Goal: Task Accomplishment & Management: Manage account settings

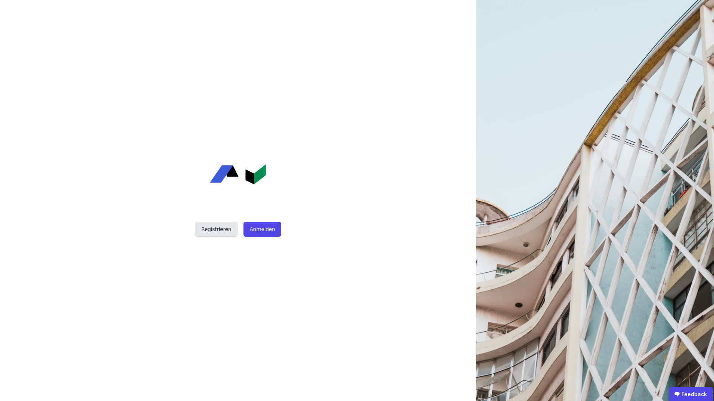
drag, startPoint x: 257, startPoint y: 231, endPoint x: 233, endPoint y: 226, distance: 25.0
click at [257, 231] on button "Anmelden" at bounding box center [261, 229] width 37 height 15
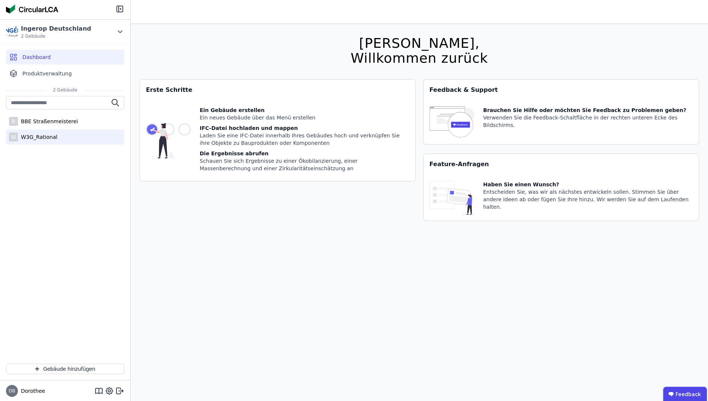
click at [41, 134] on div "W3G_Rational" at bounding box center [38, 136] width 40 height 7
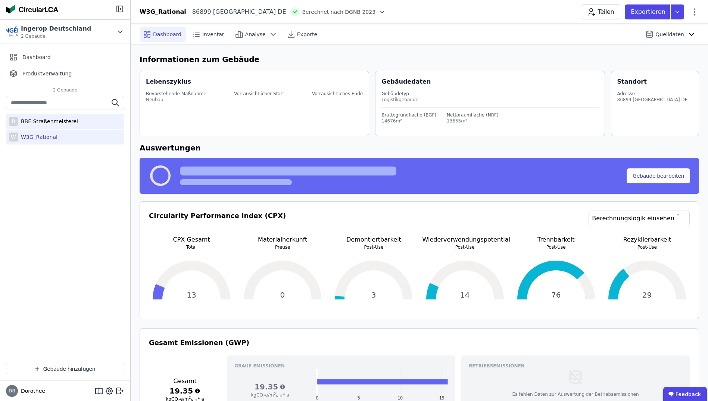
click at [35, 122] on div "BBE Straßenmeisterei" at bounding box center [48, 121] width 60 height 7
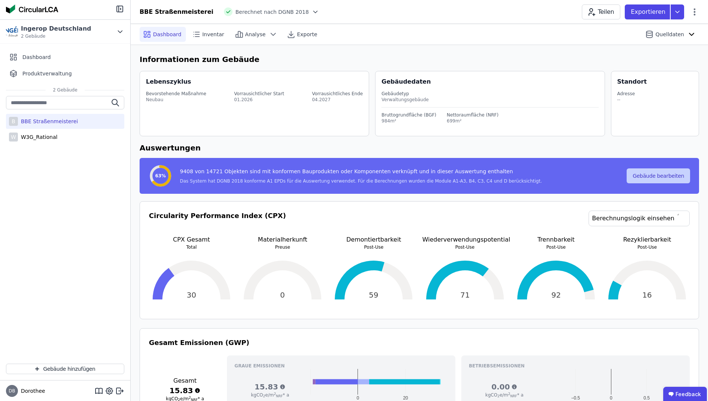
click at [664, 175] on button "Gebäude bearbeiten" at bounding box center [658, 175] width 63 height 15
select select "**********"
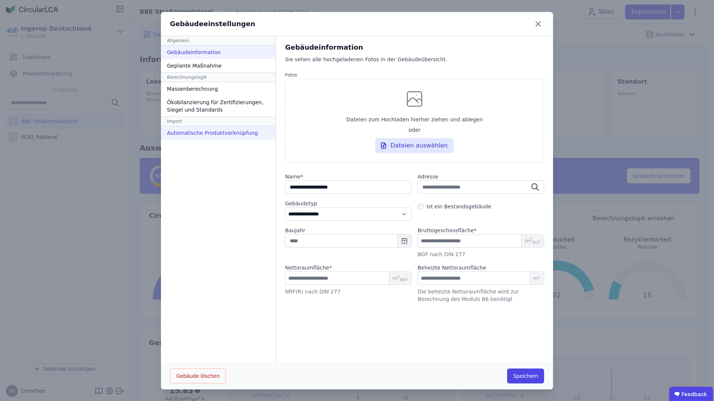
click at [210, 133] on div "Automatische Produktverknüpfung" at bounding box center [218, 132] width 115 height 13
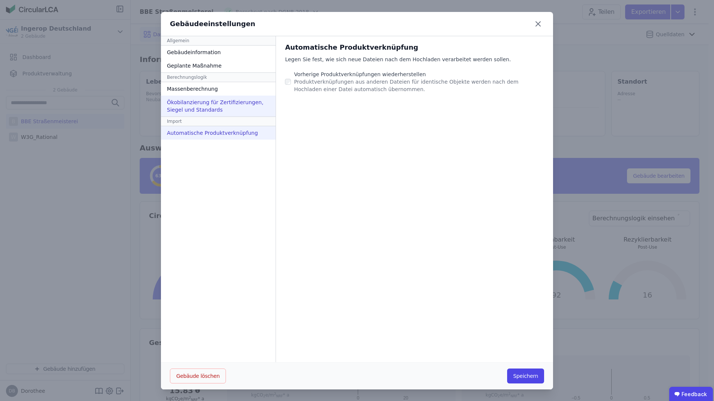
click at [208, 107] on div "Ökobilanzierung für Zertifizierungen, Siegel und Standards" at bounding box center [218, 106] width 115 height 21
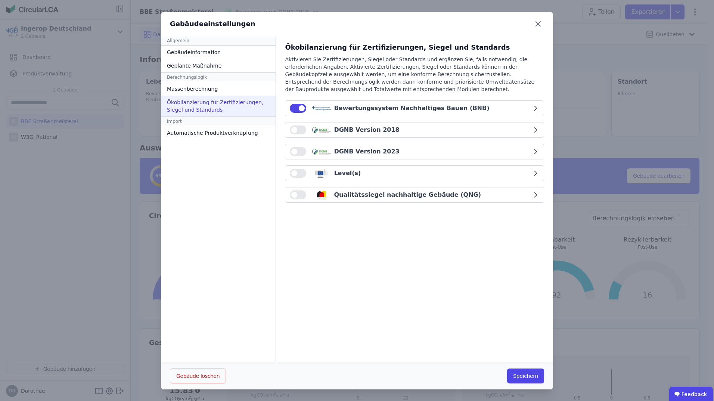
click at [534, 107] on icon "button" at bounding box center [535, 108] width 7 height 7
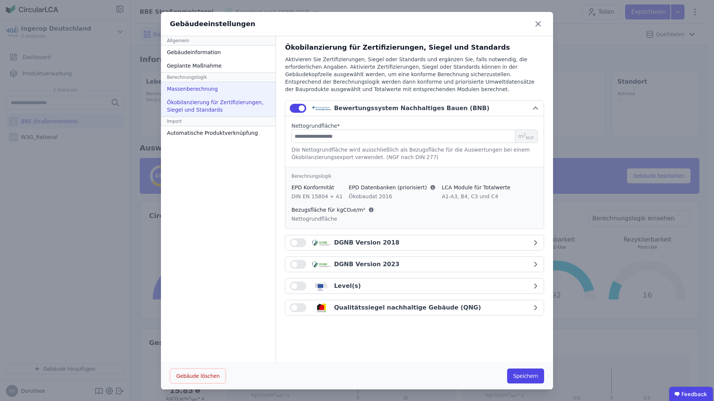
click at [193, 90] on div "Massenberechnung" at bounding box center [218, 88] width 115 height 13
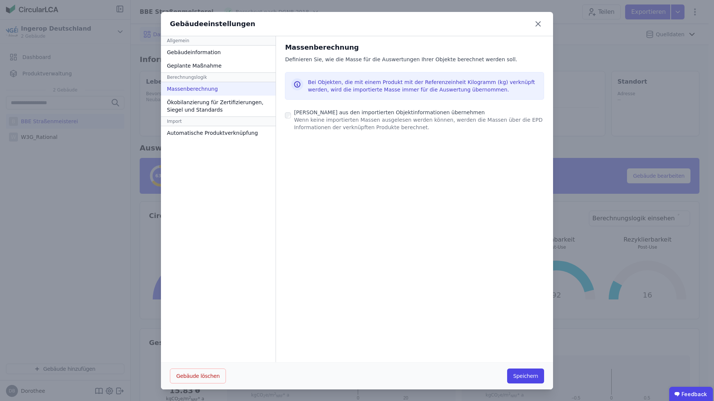
click at [293, 83] on icon at bounding box center [297, 84] width 9 height 9
click at [293, 84] on icon at bounding box center [297, 84] width 9 height 9
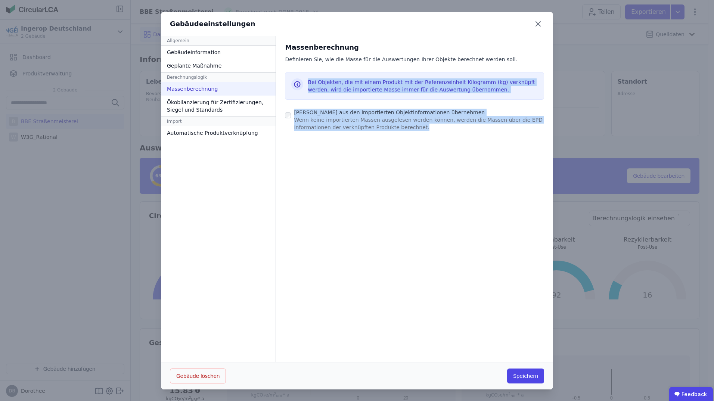
drag, startPoint x: 303, startPoint y: 81, endPoint x: 506, endPoint y: 128, distance: 208.6
click at [506, 128] on div "Massenberechnung Definieren Sie, wie die Masse für die Auswertungen Ihrer Objek…" at bounding box center [414, 91] width 259 height 98
copy div "Bei Objekten, die mit einem Produkt mit der Referenzeinheit Kilogramm (kg) verk…"
drag, startPoint x: 520, startPoint y: 375, endPoint x: 517, endPoint y: 354, distance: 21.6
click at [520, 375] on button "Speichern" at bounding box center [525, 376] width 37 height 15
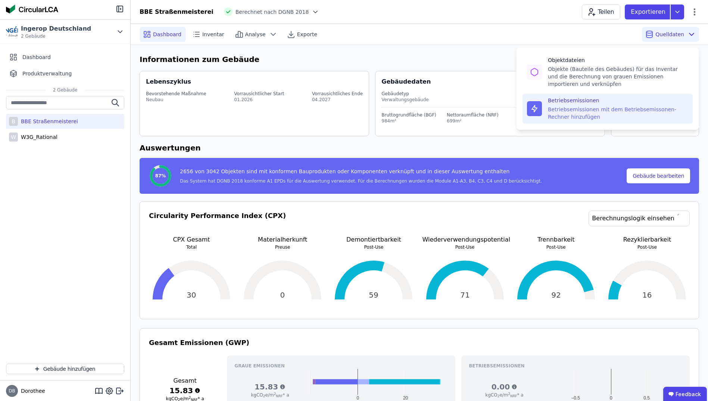
click at [585, 107] on div "Betriebsemissionen mit dem Betriebsemissonen-Rechner hinzufügen" at bounding box center [618, 113] width 140 height 15
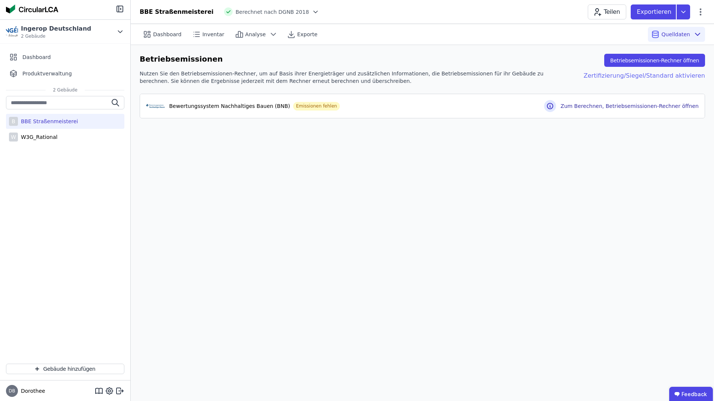
click at [652, 76] on div "Zertifizierung/Siegel/Standard aktivieren" at bounding box center [638, 77] width 133 height 15
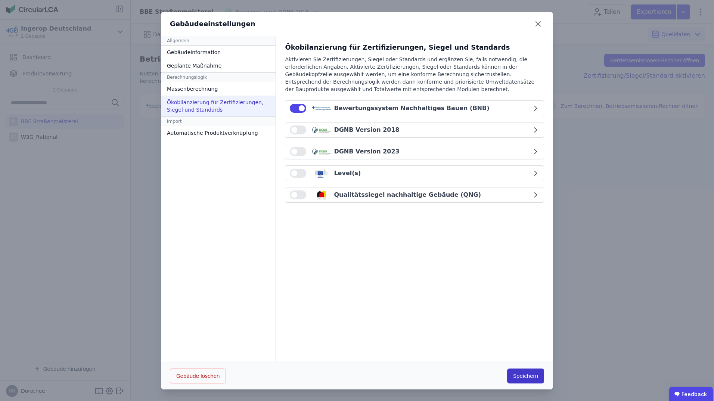
click at [522, 376] on button "Speichern" at bounding box center [525, 376] width 37 height 15
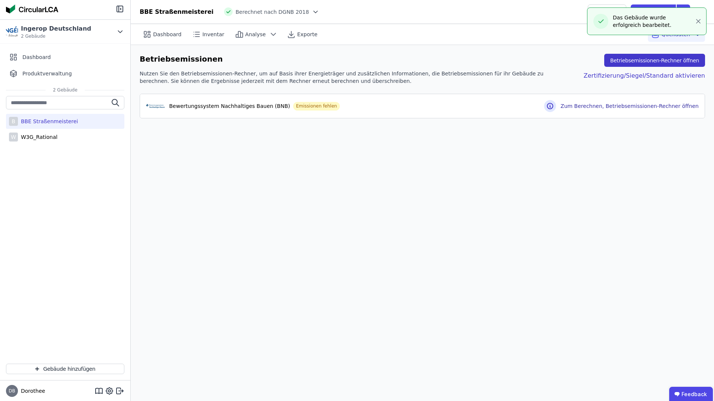
click at [650, 59] on button "Betriebsemissionen-Rechner öffnen" at bounding box center [654, 60] width 101 height 13
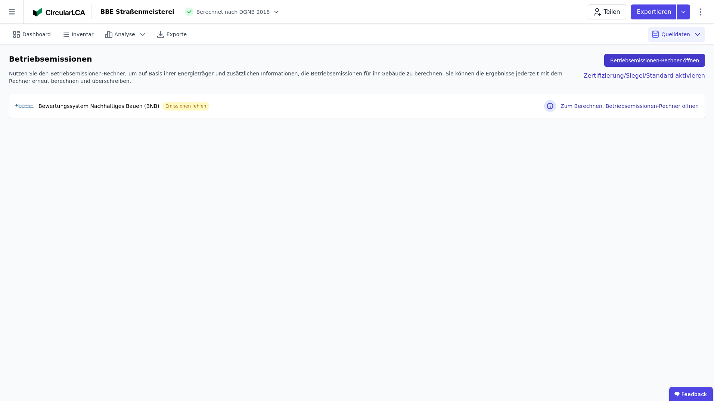
click at [665, 57] on button "Betriebsemissionen-Rechner öffnen" at bounding box center [654, 60] width 101 height 13
click at [34, 33] on span "Dashboard" at bounding box center [36, 34] width 28 height 7
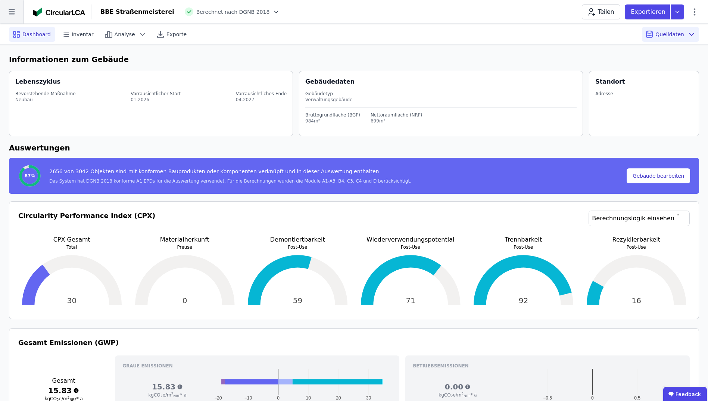
click at [13, 10] on icon at bounding box center [12, 12] width 24 height 24
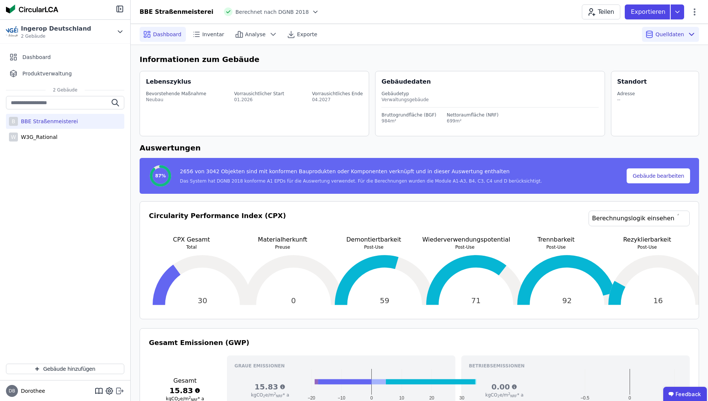
click at [119, 389] on icon at bounding box center [119, 390] width 9 height 9
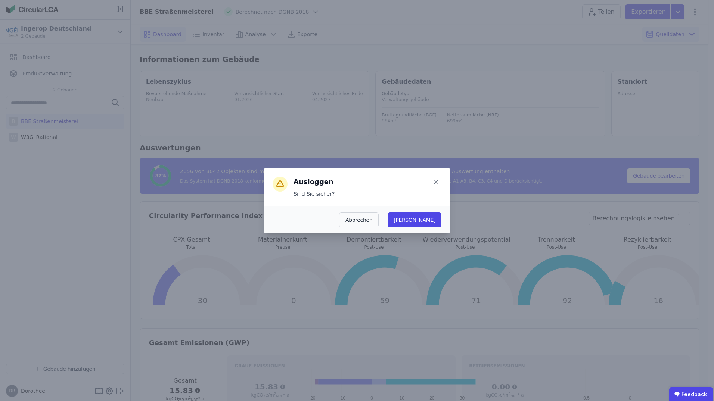
click at [437, 221] on button "Ja" at bounding box center [415, 219] width 54 height 15
